Goal: Information Seeking & Learning: Understand process/instructions

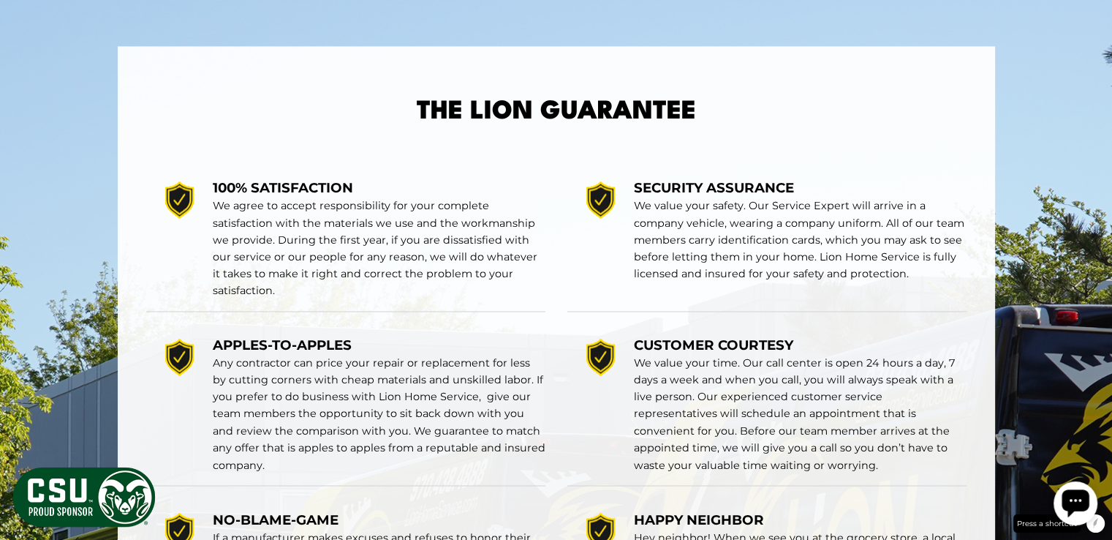
scroll to position [2301, 0]
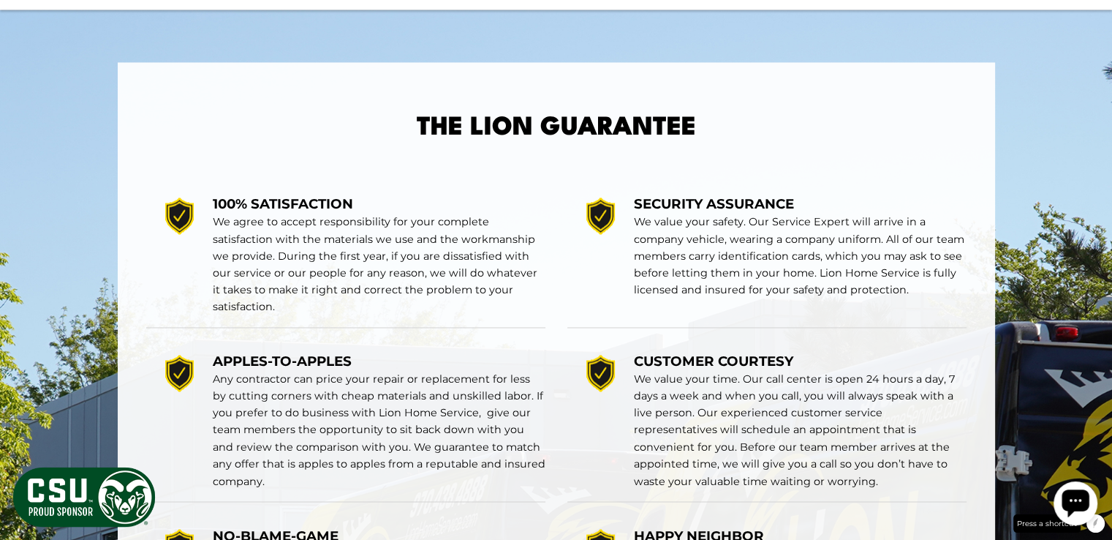
drag, startPoint x: 600, startPoint y: 189, endPoint x: 576, endPoint y: 272, distance: 86.8
click at [576, 272] on div at bounding box center [601, 254] width 67 height 121
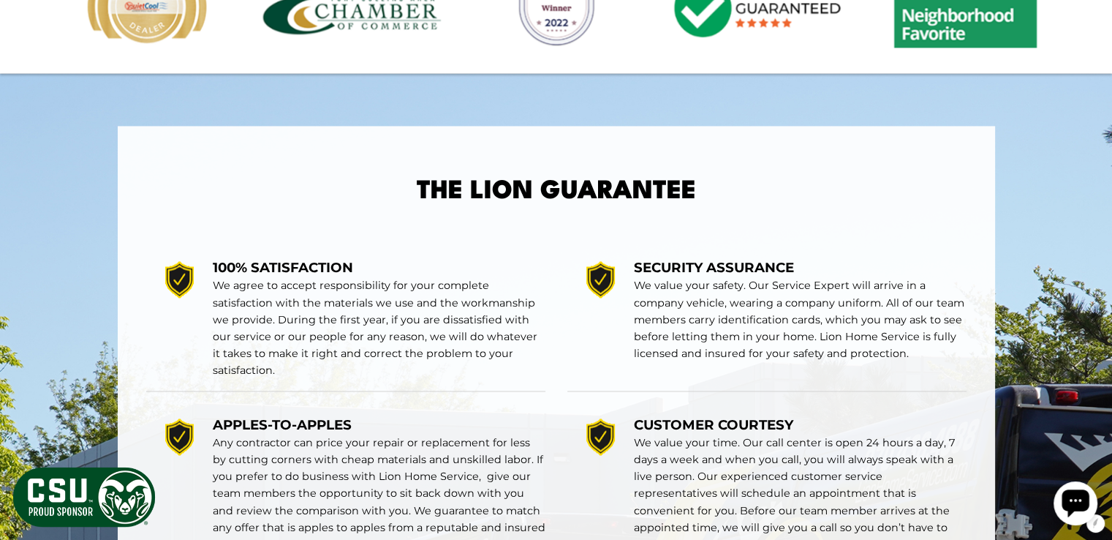
scroll to position [2355, 0]
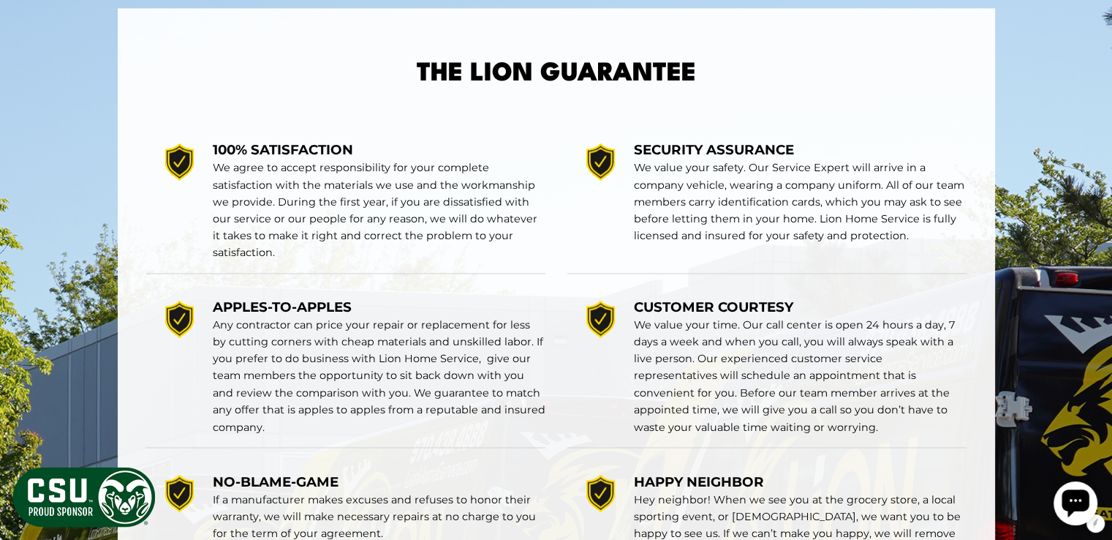
click at [117, 237] on section "The lion Guarantee" at bounding box center [556, 432] width 1112 height 955
click at [89, 226] on section "The lion Guarantee" at bounding box center [556, 432] width 1112 height 955
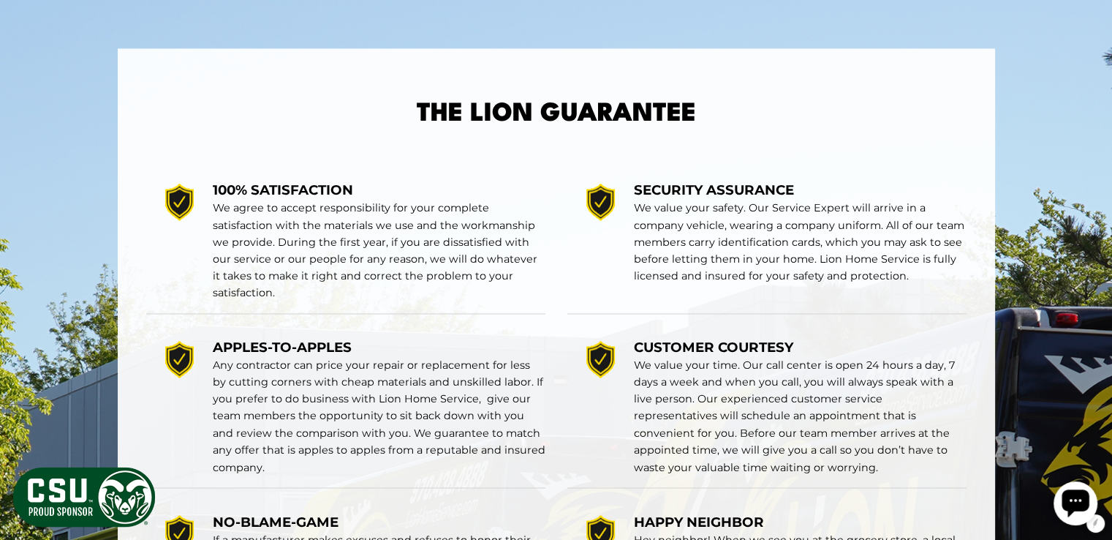
scroll to position [2321, 0]
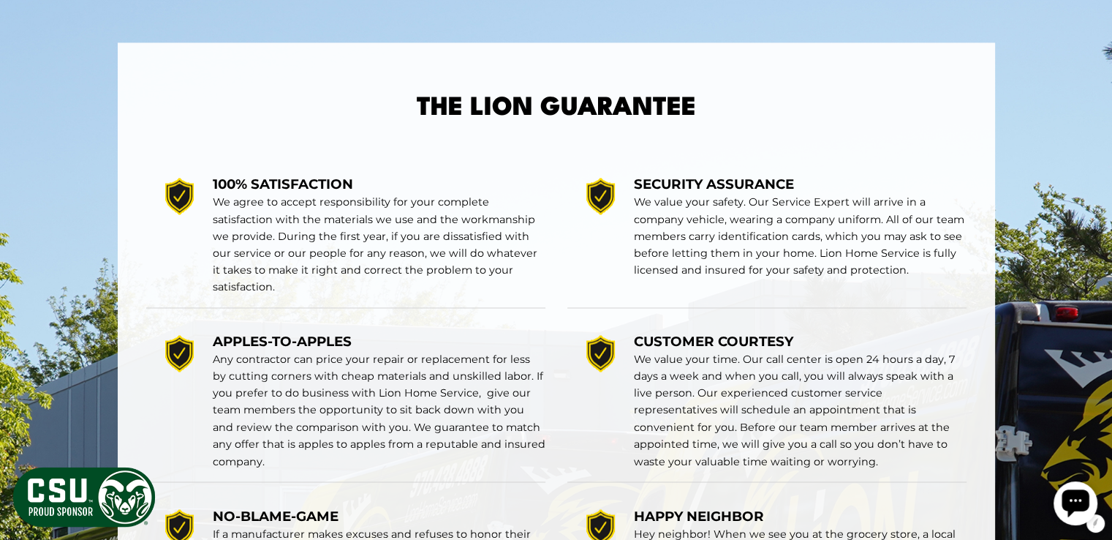
click at [559, 80] on section "The lion Guarantee" at bounding box center [556, 467] width 1112 height 955
click at [543, 76] on section "The lion Guarantee" at bounding box center [556, 467] width 1112 height 955
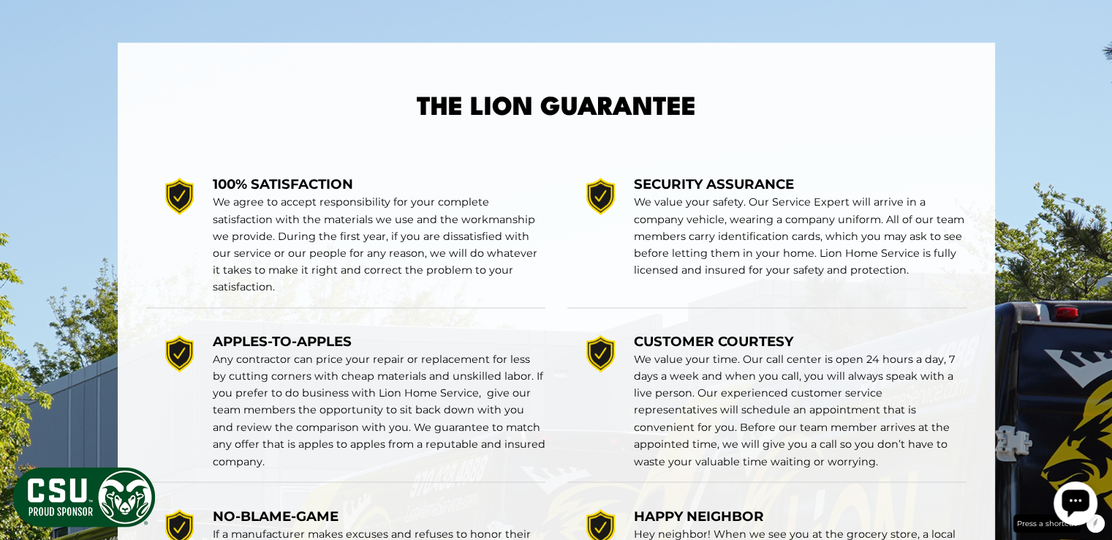
click at [543, 76] on section "The lion Guarantee" at bounding box center [556, 467] width 1112 height 955
click at [557, 83] on section "The lion Guarantee" at bounding box center [556, 467] width 1112 height 955
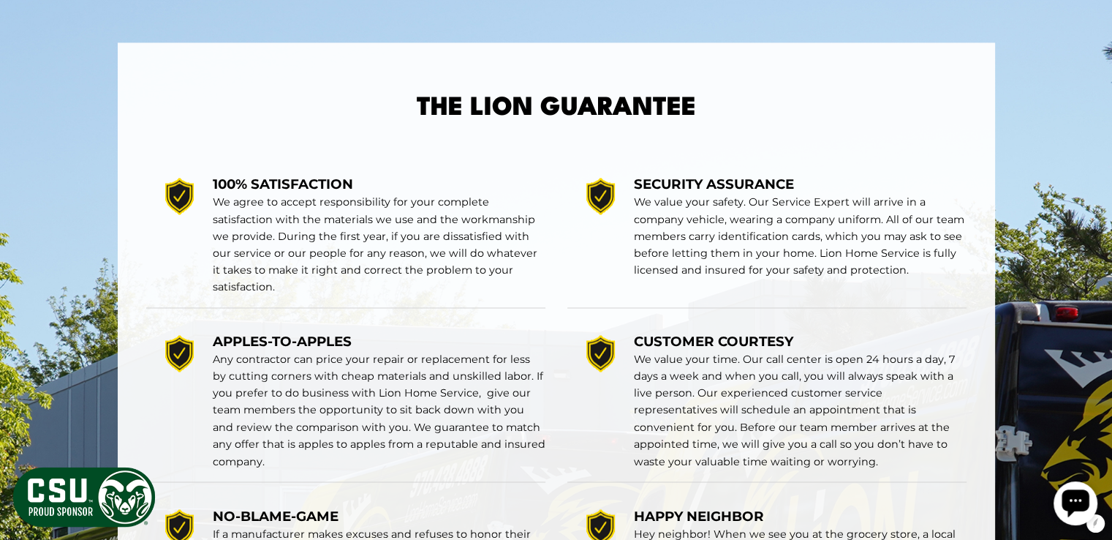
click at [704, 86] on section "The lion Guarantee" at bounding box center [556, 467] width 1112 height 955
drag, startPoint x: 700, startPoint y: 80, endPoint x: 621, endPoint y: 82, distance: 79.0
click at [621, 82] on section "The lion Guarantee" at bounding box center [556, 467] width 1112 height 955
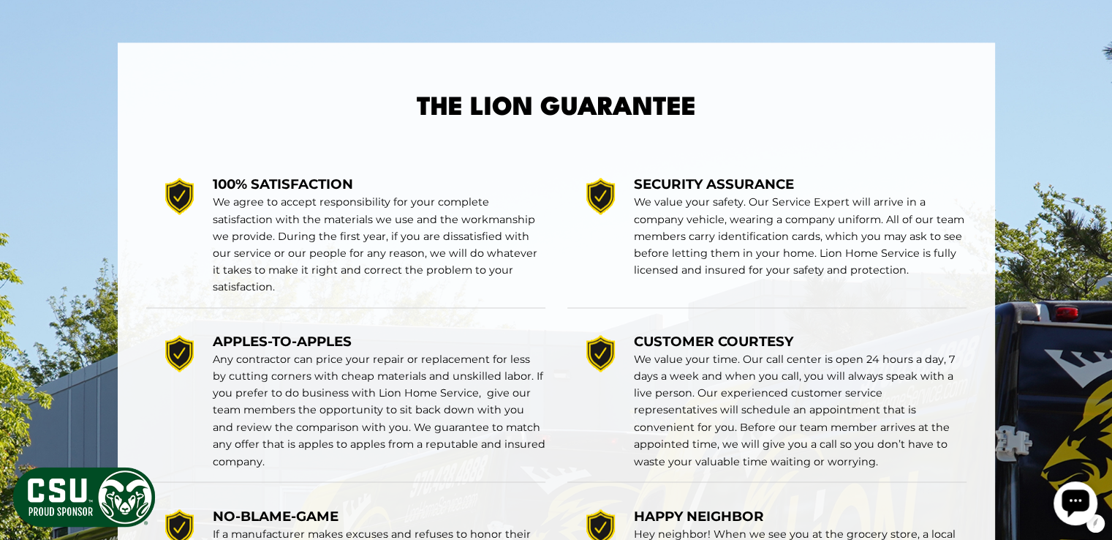
click at [621, 82] on section "The lion Guarantee" at bounding box center [556, 467] width 1112 height 955
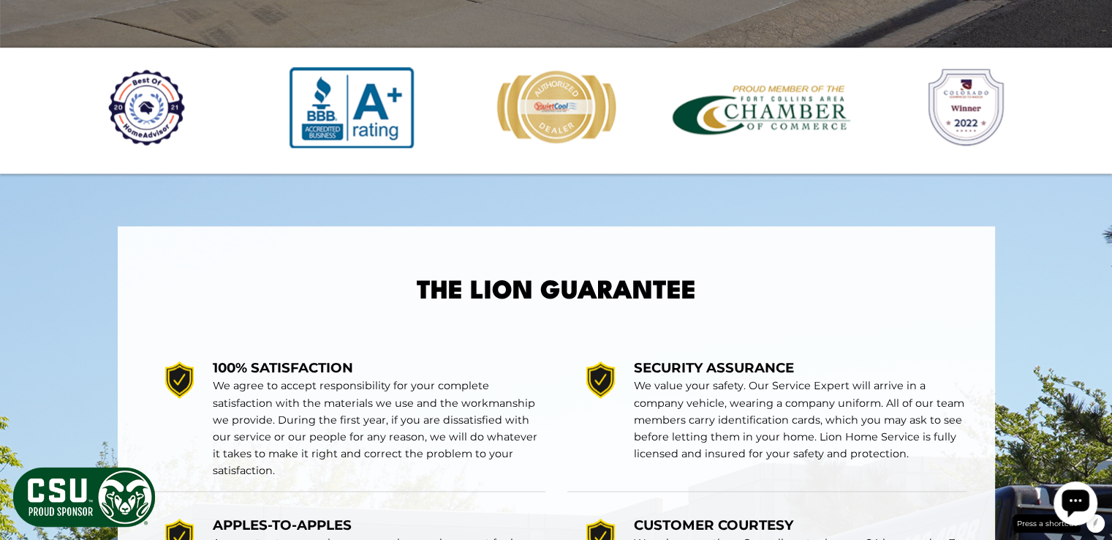
scroll to position [2139, 0]
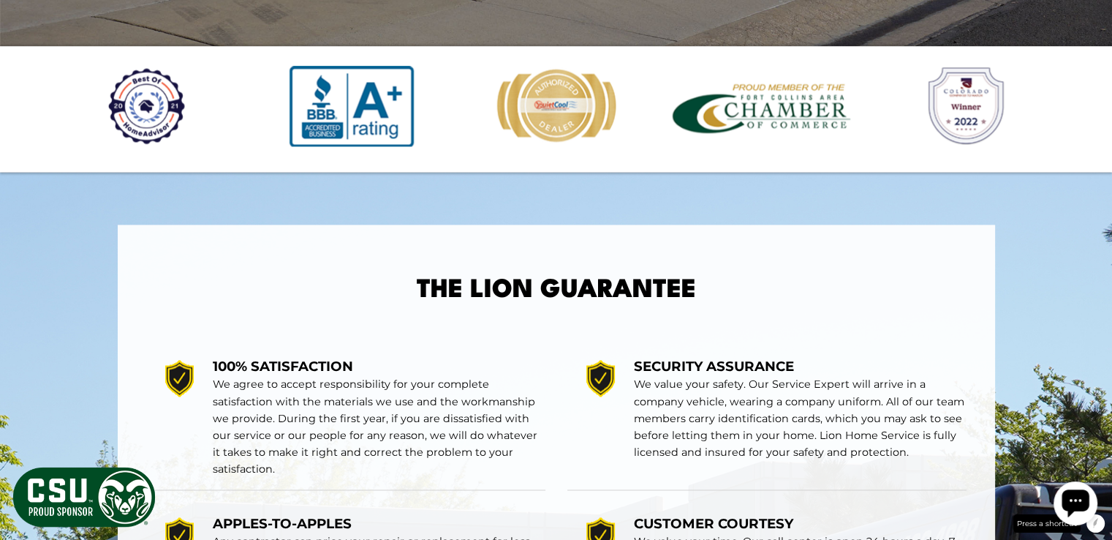
click at [396, 376] on p "We agree to accept responsibility for your complete satisfaction with the mater…" at bounding box center [379, 426] width 333 height 101
